Goal: Information Seeking & Learning: Learn about a topic

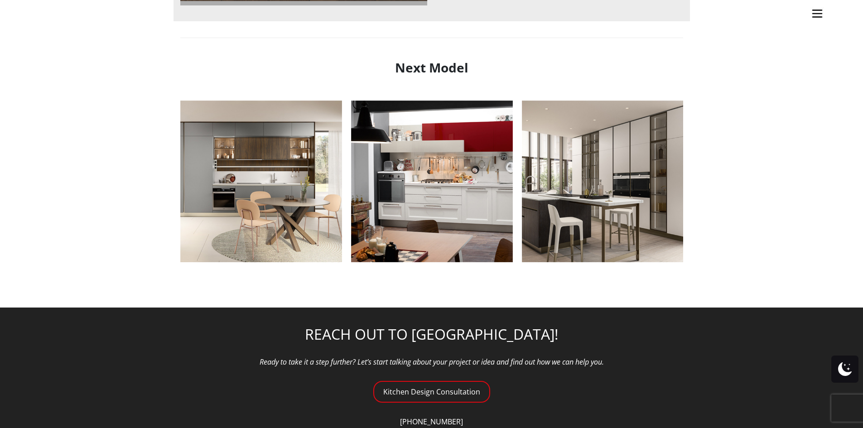
scroll to position [1087, 0]
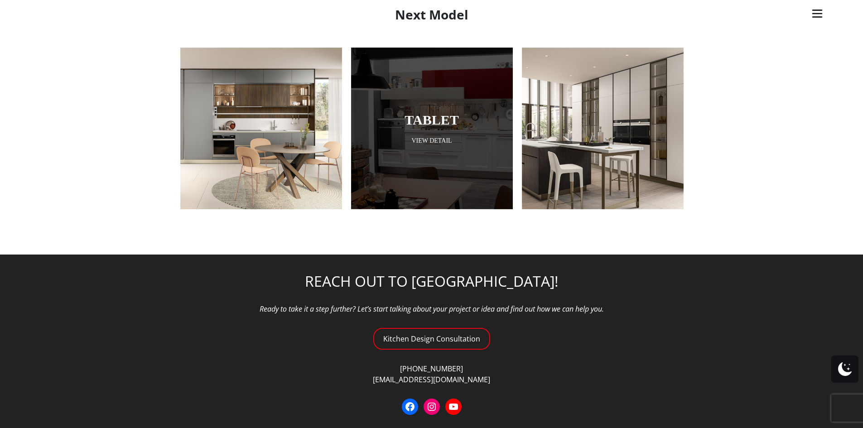
click at [468, 158] on div at bounding box center [432, 128] width 162 height 162
click at [420, 135] on div at bounding box center [432, 129] width 162 height 162
click at [420, 140] on link "View Detail" at bounding box center [432, 140] width 162 height 9
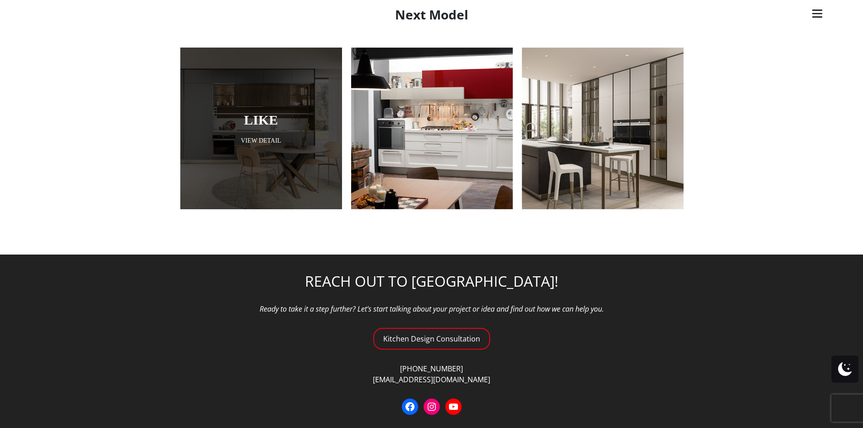
click at [281, 139] on link "View Detail" at bounding box center [261, 140] width 162 height 9
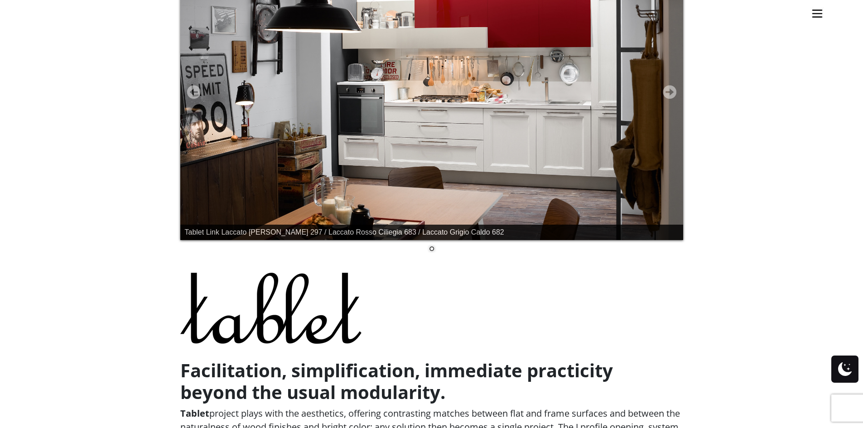
scroll to position [226, 0]
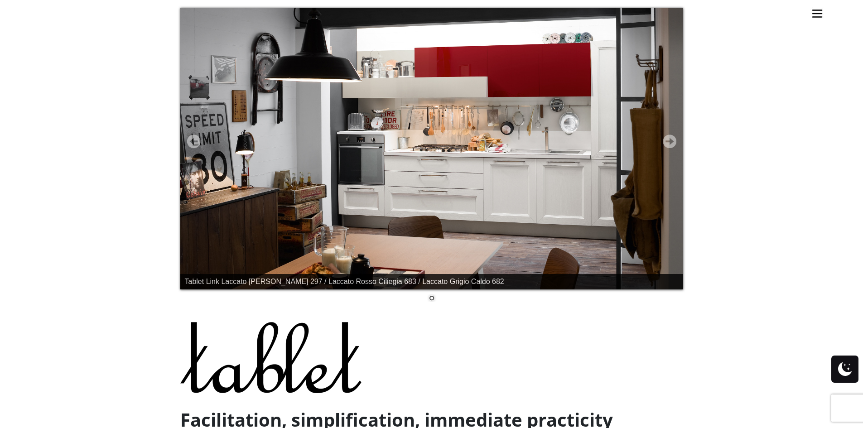
click at [670, 134] on img at bounding box center [431, 149] width 503 height 282
click at [670, 139] on link "Next" at bounding box center [670, 141] width 14 height 14
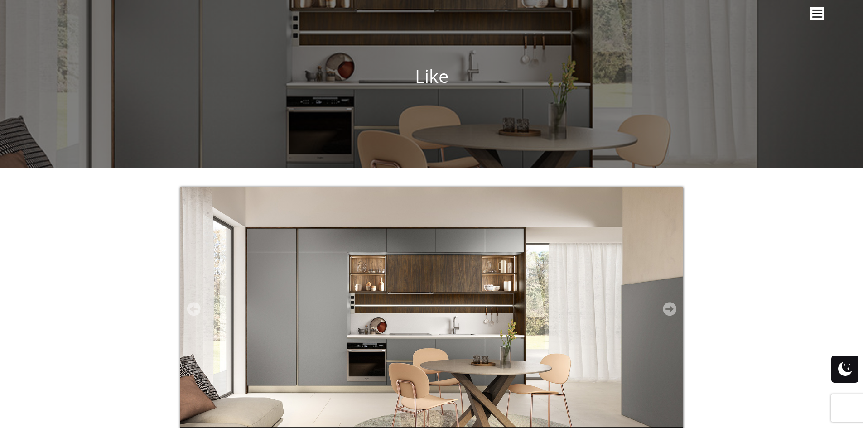
scroll to position [136, 0]
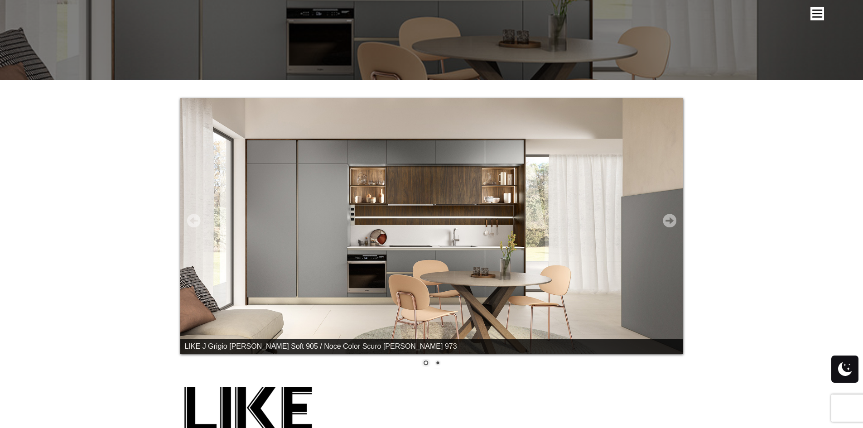
click at [664, 216] on link "Next" at bounding box center [670, 221] width 14 height 14
click at [672, 223] on link "Next" at bounding box center [670, 221] width 14 height 14
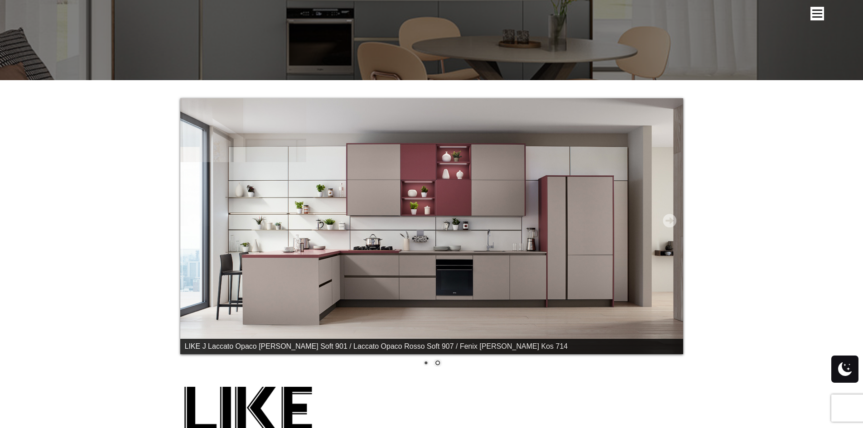
click at [672, 223] on link "Next" at bounding box center [670, 221] width 14 height 14
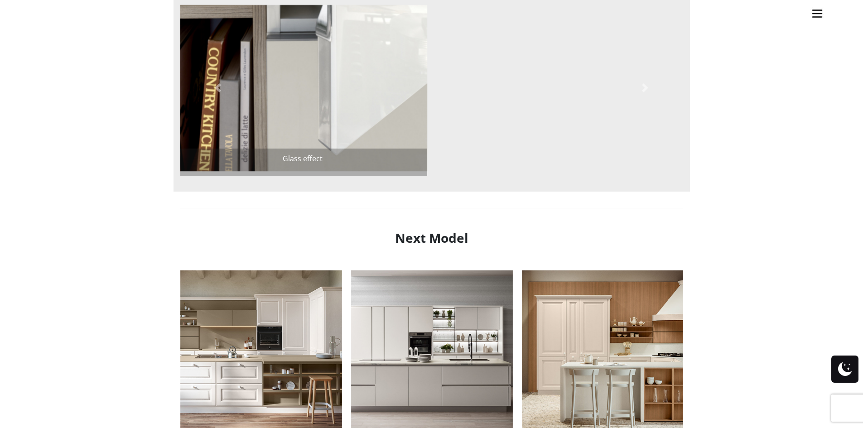
scroll to position [815, 0]
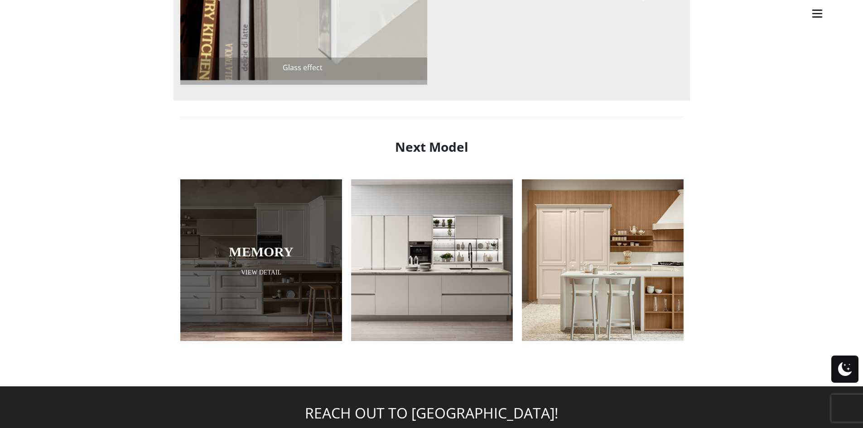
click at [327, 261] on div at bounding box center [261, 251] width 162 height 162
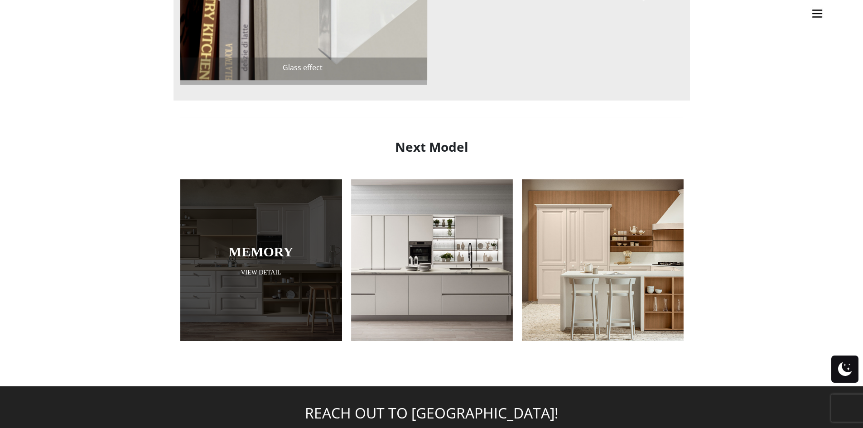
click at [271, 270] on link "View Detail" at bounding box center [261, 272] width 162 height 9
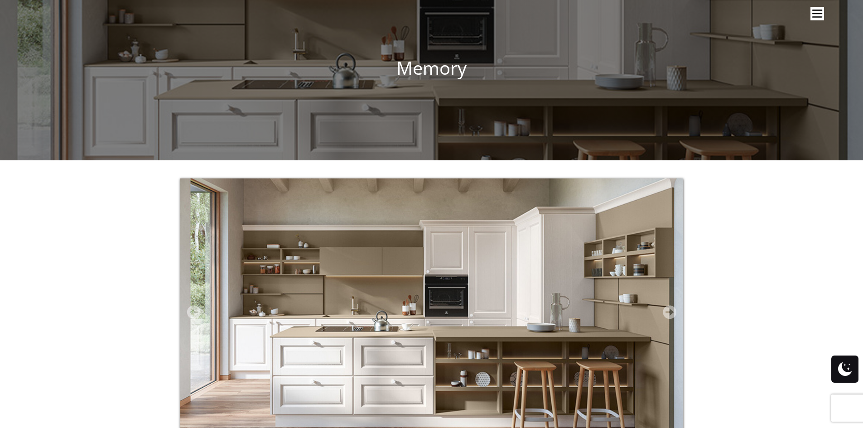
scroll to position [181, 0]
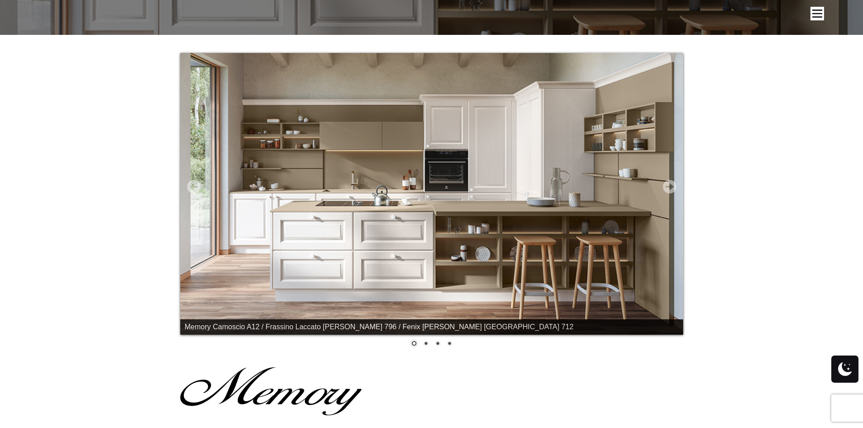
click at [672, 187] on link "Next" at bounding box center [670, 187] width 14 height 14
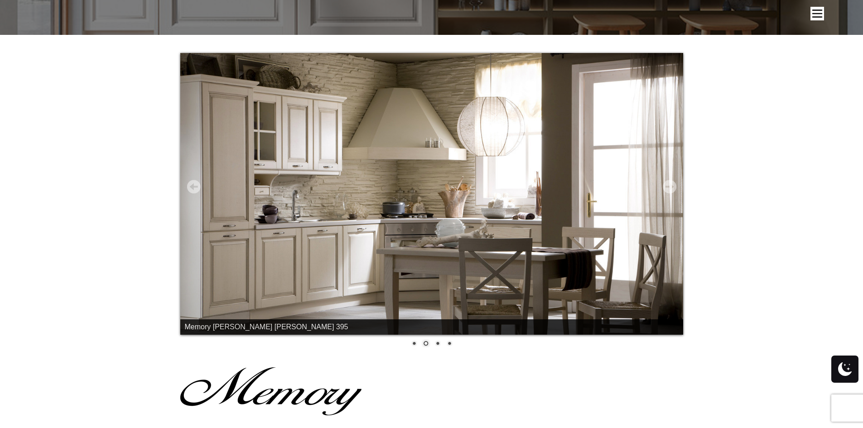
click at [671, 186] on link "Next" at bounding box center [670, 187] width 14 height 14
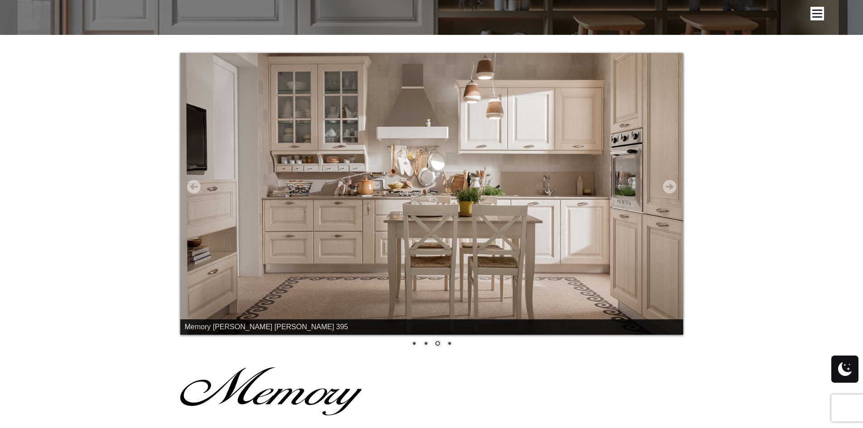
click at [671, 186] on link "Next" at bounding box center [670, 187] width 14 height 14
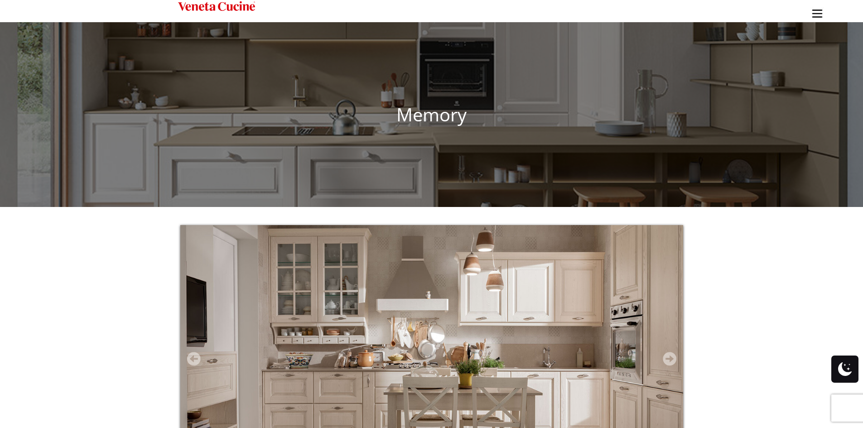
scroll to position [0, 0]
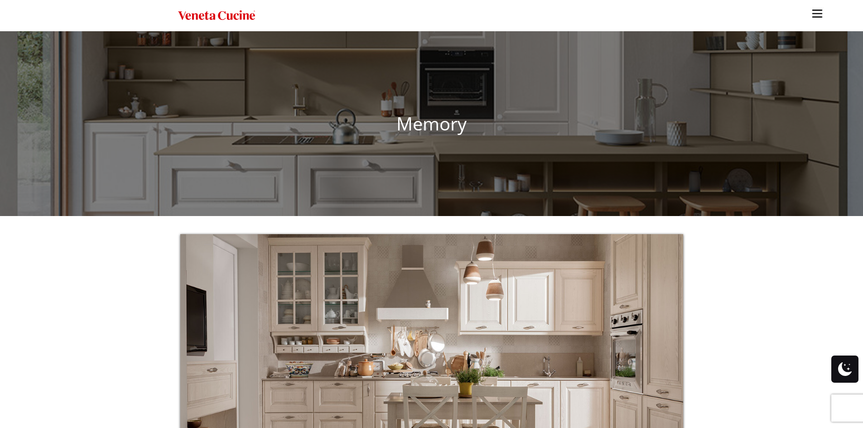
click at [239, 11] on img "Site" at bounding box center [216, 15] width 77 height 13
